Goal: Information Seeking & Learning: Find contact information

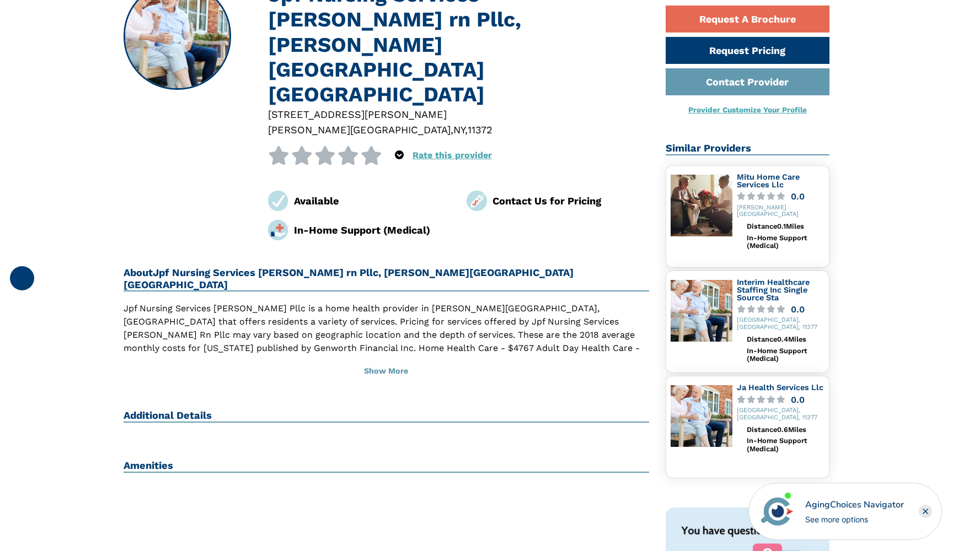
scroll to position [119, 0]
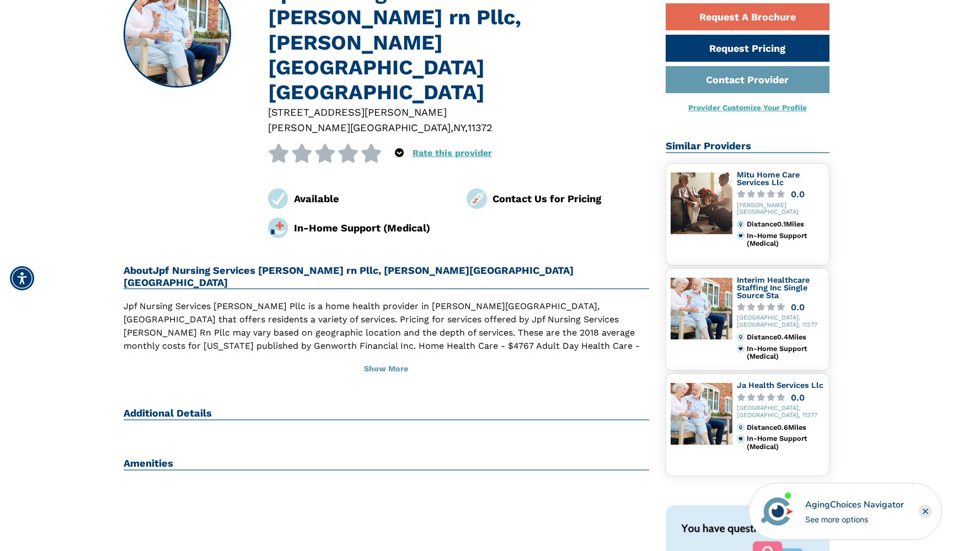
click at [190, 407] on h2 "Additional Details" at bounding box center [385, 413] width 525 height 13
click at [215, 458] on h2 "Amenities" at bounding box center [385, 464] width 525 height 13
click at [392, 357] on button "Show More" at bounding box center [385, 369] width 525 height 24
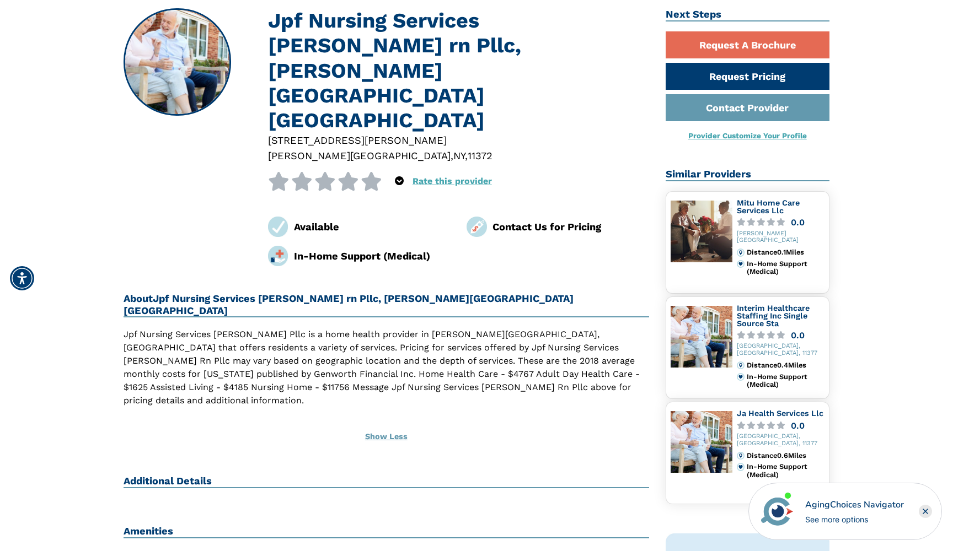
scroll to position [87, 0]
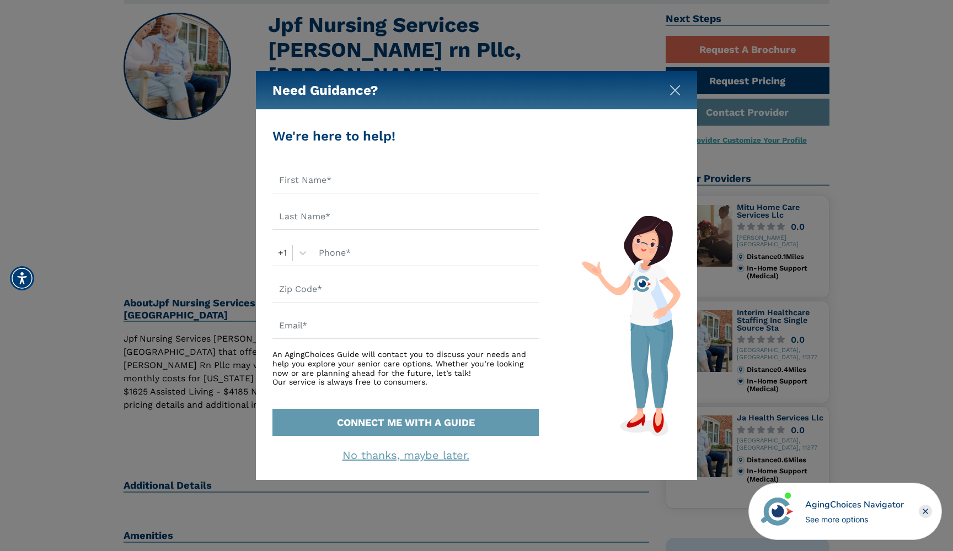
click at [671, 90] on img "Close" at bounding box center [674, 90] width 11 height 11
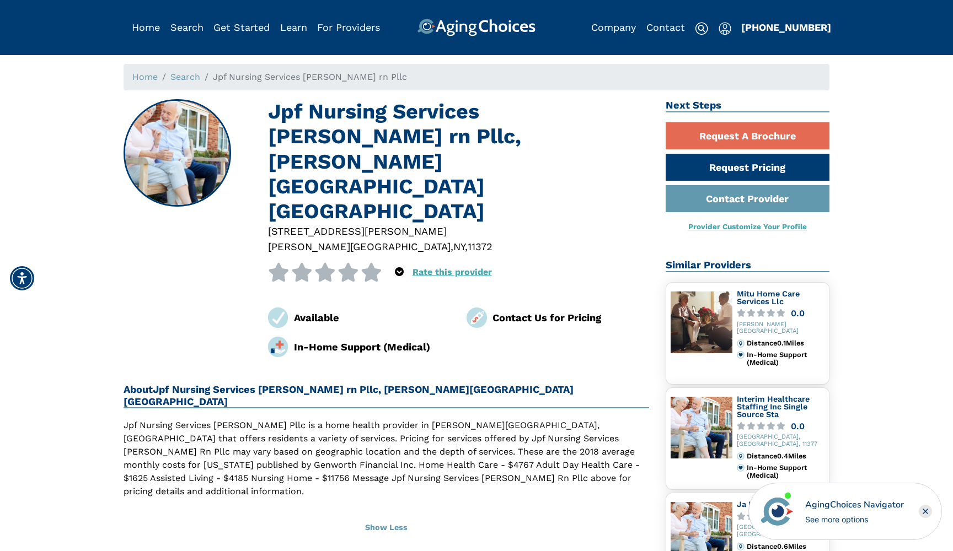
scroll to position [0, 0]
click at [341, 25] on link "For Providers" at bounding box center [348, 27] width 63 height 12
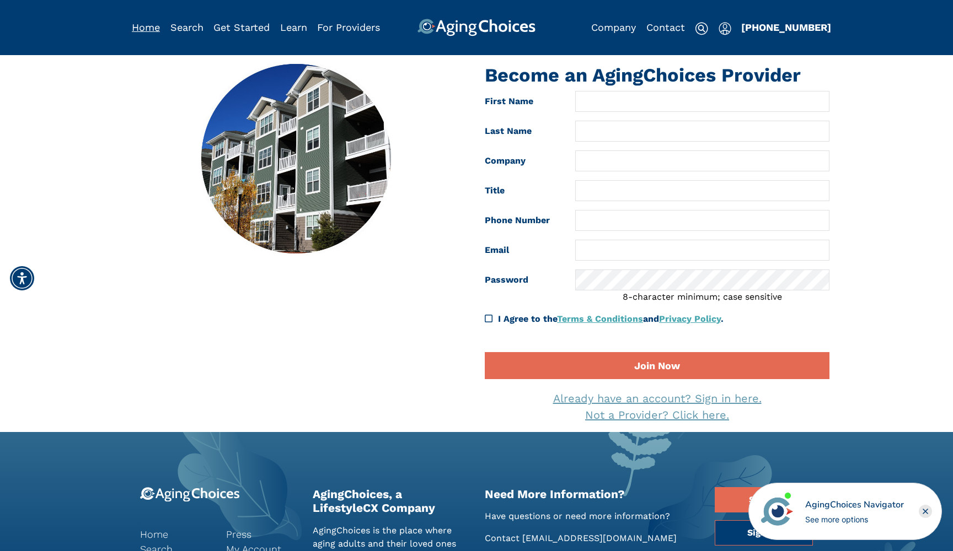
click at [137, 29] on link "Home" at bounding box center [146, 27] width 28 height 12
